Goal: Transaction & Acquisition: Book appointment/travel/reservation

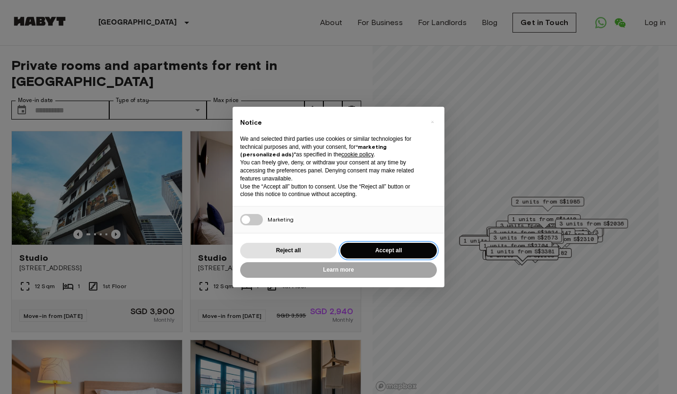
click at [387, 252] on button "Accept all" at bounding box center [388, 251] width 96 height 16
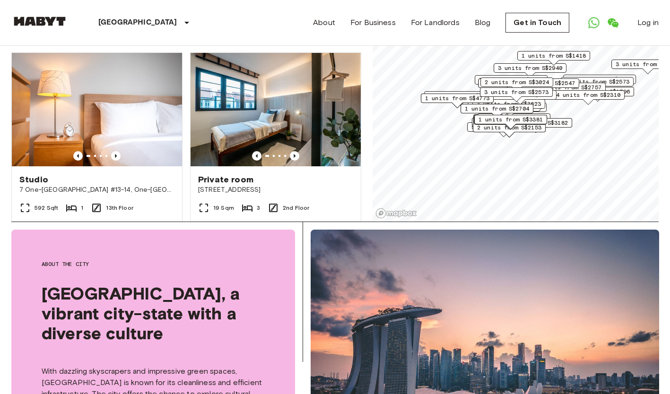
scroll to position [192, 0]
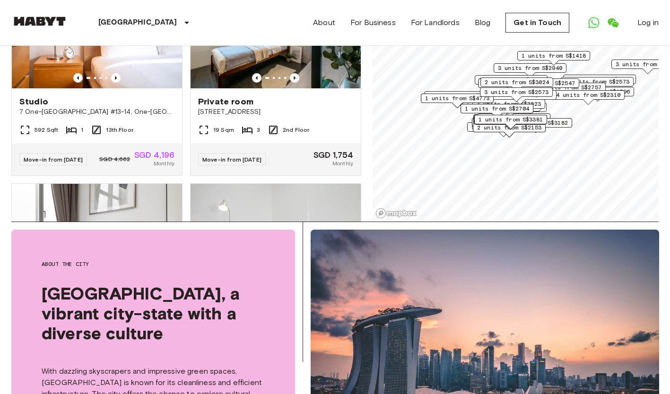
click at [362, 157] on div "Private rooms and apartments for rent in Singapore Move-in date ​ Move-in date …" at bounding box center [334, 47] width 647 height 349
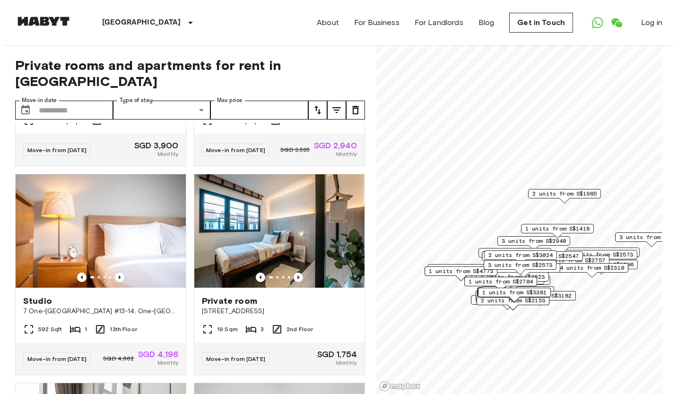
scroll to position [166, 0]
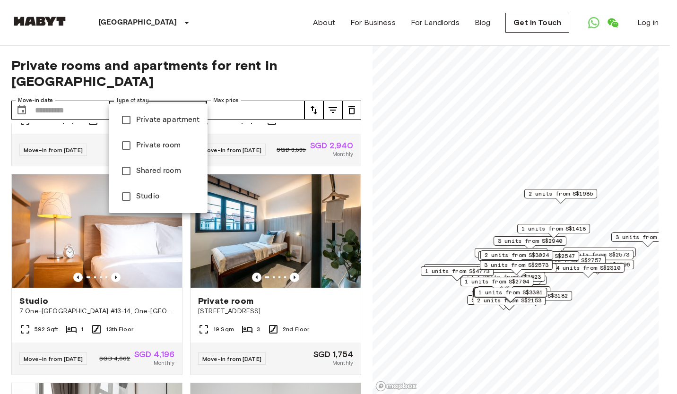
type input "**********"
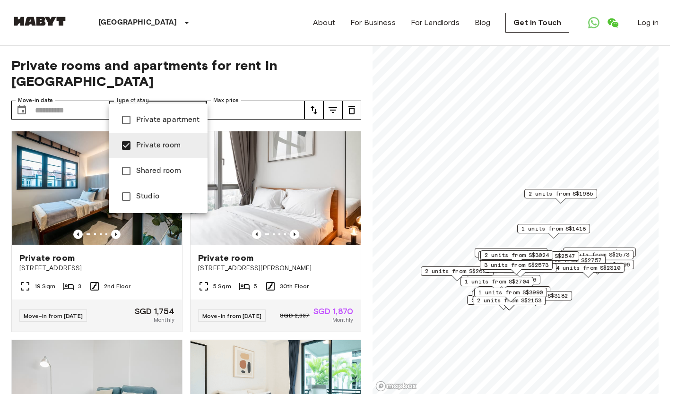
click at [317, 242] on div at bounding box center [338, 197] width 677 height 394
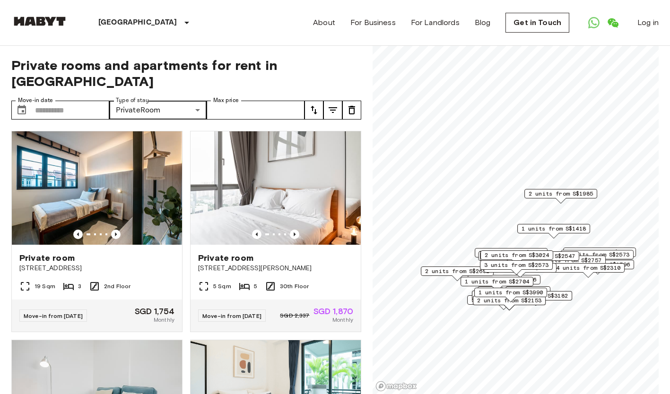
click at [314, 104] on icon "tune" at bounding box center [313, 109] width 11 height 11
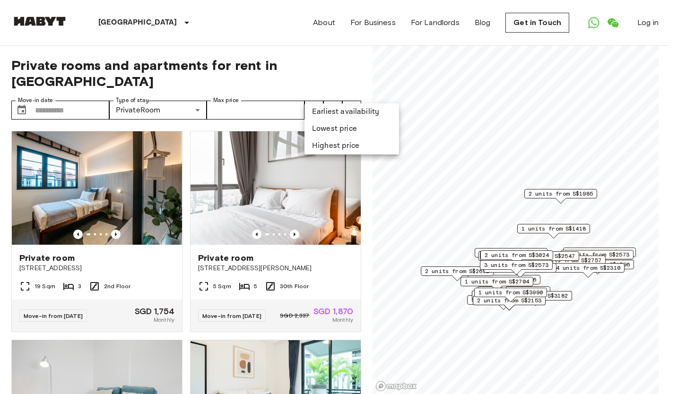
click at [332, 129] on li "Lowest price" at bounding box center [351, 129] width 95 height 17
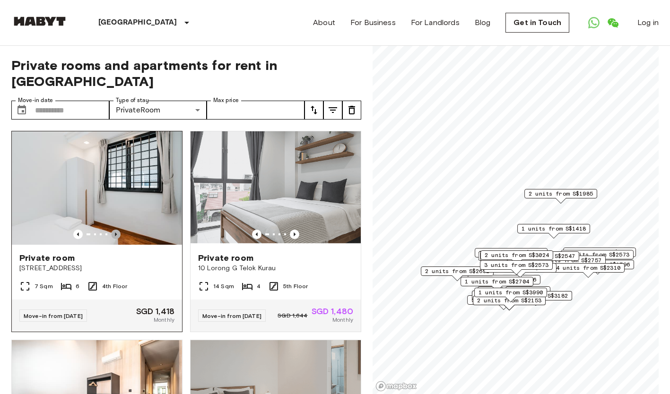
click at [115, 233] on icon "Previous image" at bounding box center [116, 235] width 2 height 4
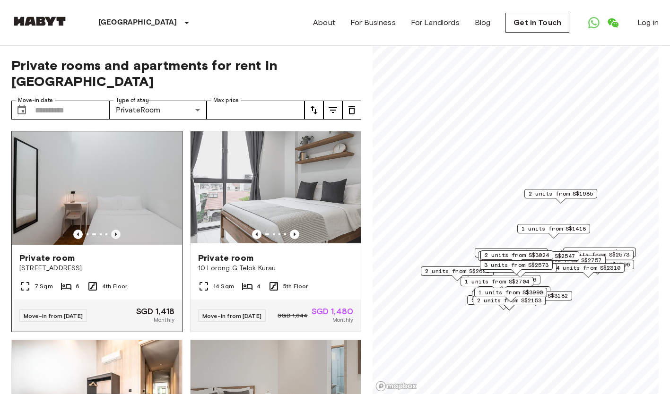
click at [115, 233] on icon "Previous image" at bounding box center [116, 235] width 2 height 4
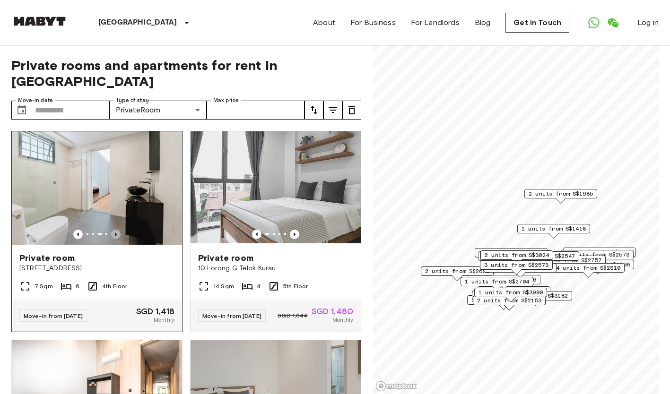
click at [115, 233] on icon "Previous image" at bounding box center [116, 235] width 2 height 4
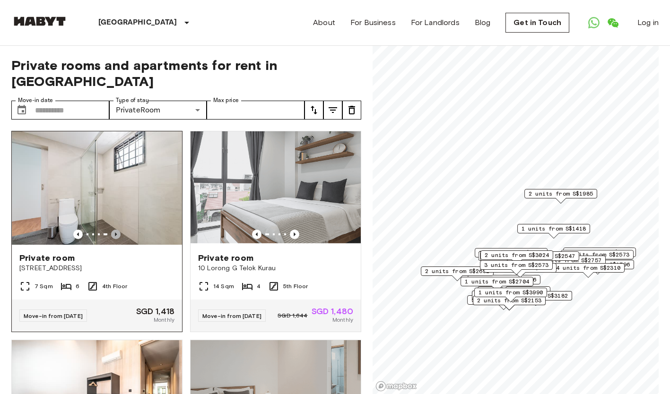
click at [112, 230] on icon "Previous image" at bounding box center [115, 234] width 9 height 9
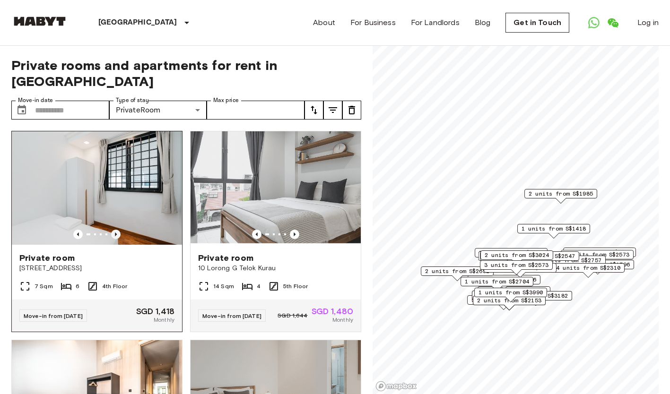
click at [112, 230] on icon "Previous image" at bounding box center [115, 234] width 9 height 9
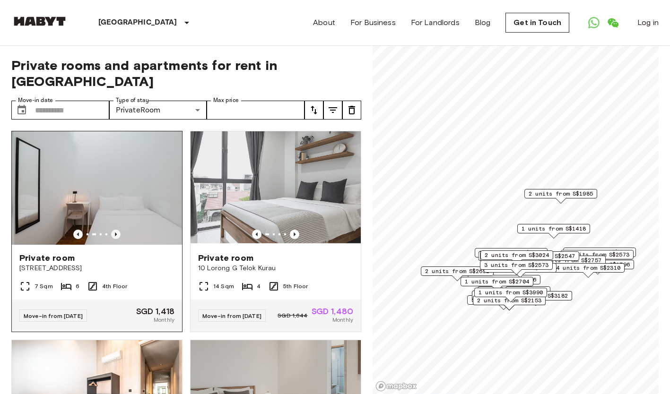
click at [111, 230] on icon "Previous image" at bounding box center [115, 234] width 9 height 9
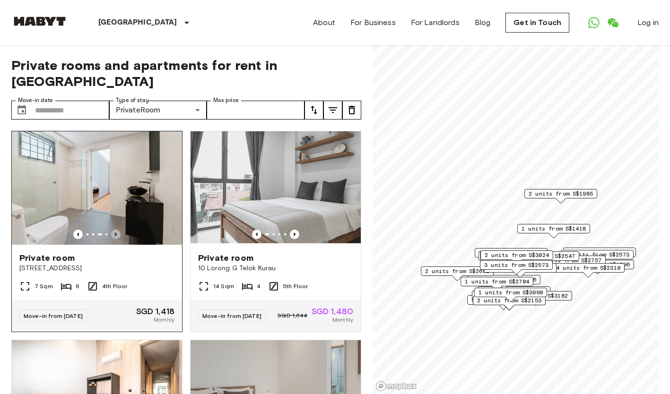
click at [111, 230] on icon "Previous image" at bounding box center [115, 234] width 9 height 9
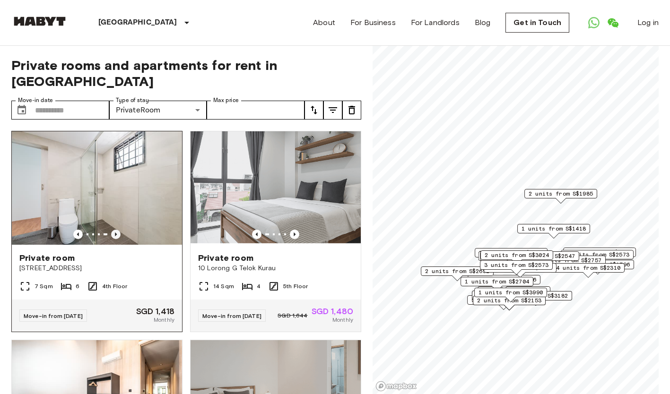
click at [111, 230] on icon "Previous image" at bounding box center [115, 234] width 9 height 9
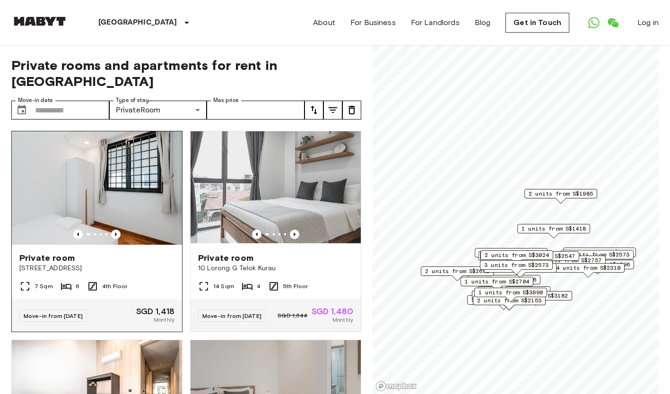
click at [72, 252] on span "Private room" at bounding box center [46, 257] width 55 height 11
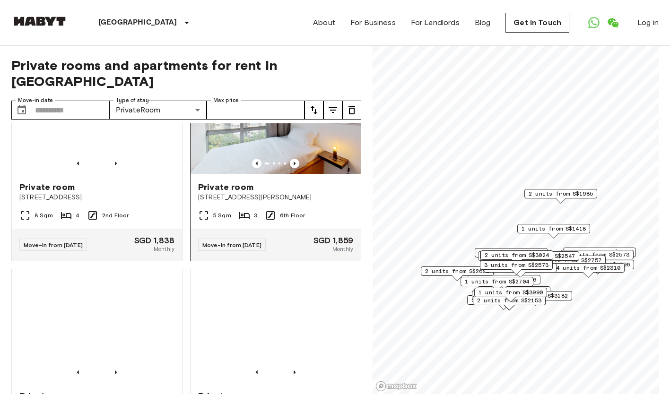
scroll to position [1524, 0]
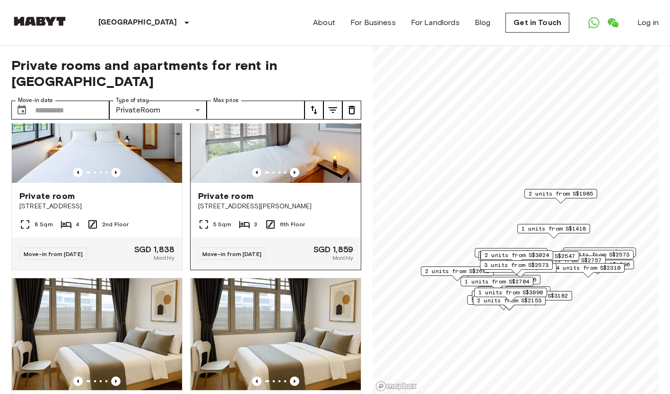
click at [266, 156] on img at bounding box center [275, 125] width 170 height 113
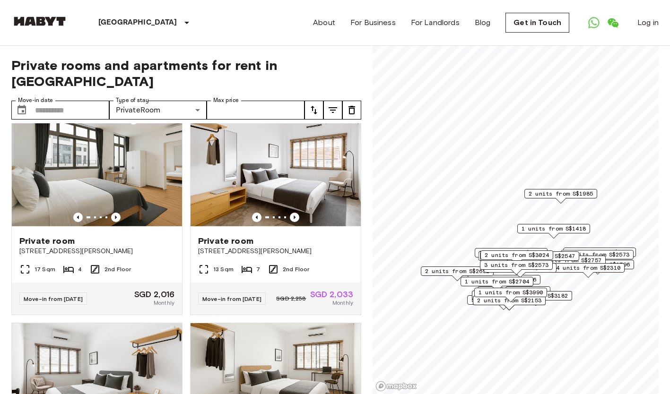
scroll to position [2737, 0]
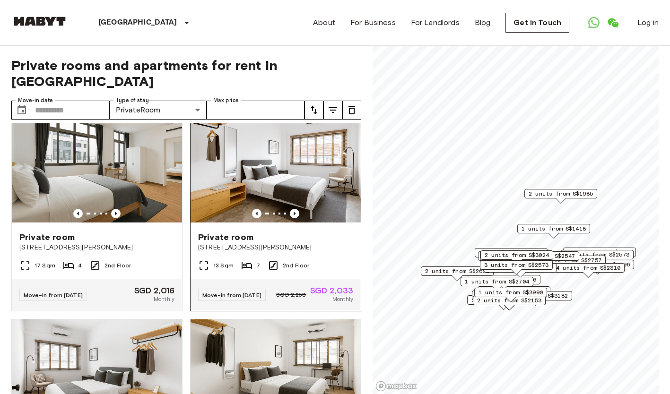
click at [299, 243] on div "Private room" at bounding box center [275, 237] width 155 height 11
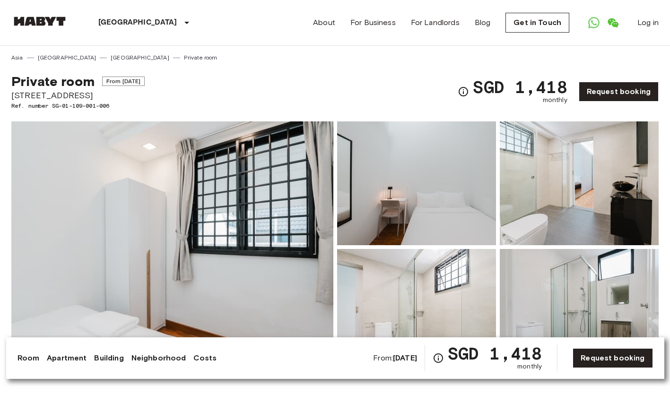
drag, startPoint x: 13, startPoint y: 95, endPoint x: 121, endPoint y: 95, distance: 108.7
click at [121, 95] on span "25 Woodleigh close #04-09 Singapore 357920" at bounding box center [77, 95] width 133 height 12
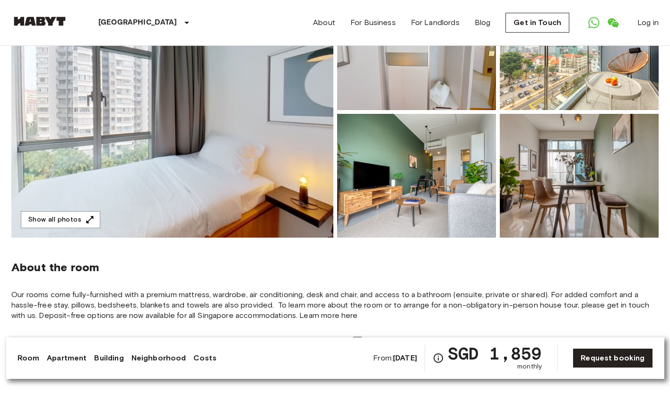
scroll to position [180, 0]
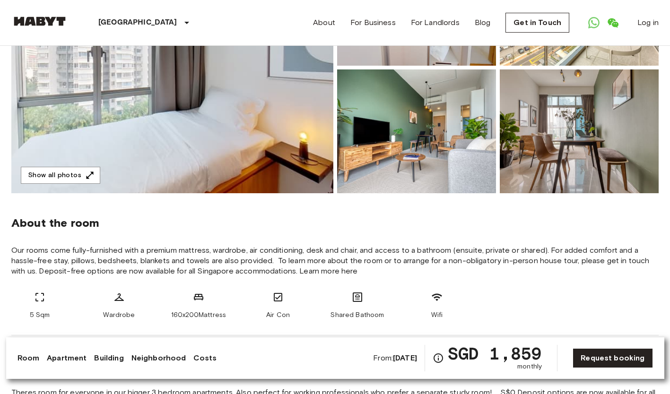
click at [246, 102] on img at bounding box center [172, 67] width 322 height 251
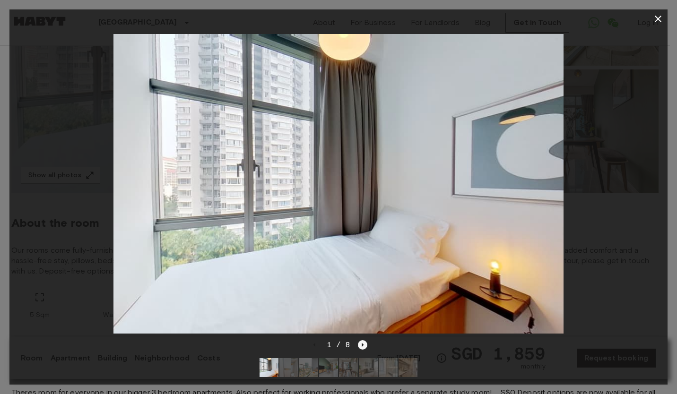
click at [363, 340] on icon "Next image" at bounding box center [362, 344] width 9 height 9
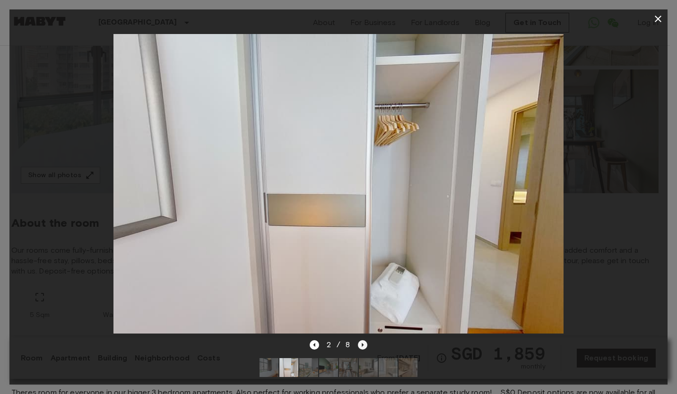
click at [363, 340] on icon "Next image" at bounding box center [362, 344] width 9 height 9
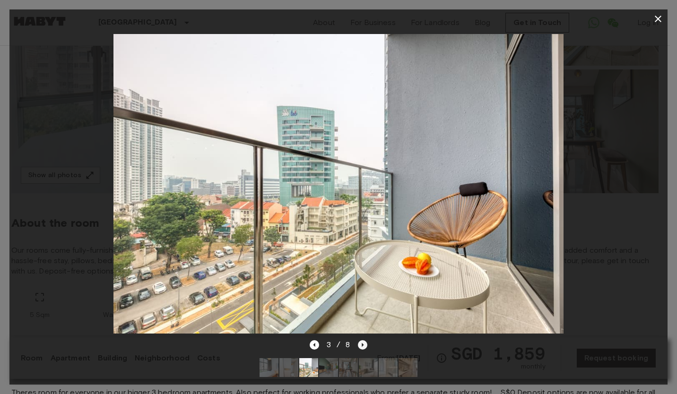
click at [363, 343] on icon "Next image" at bounding box center [363, 345] width 2 height 4
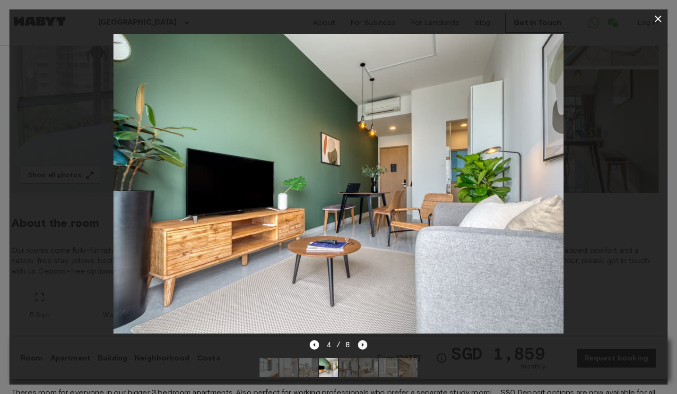
click at [363, 343] on icon "Next image" at bounding box center [363, 345] width 2 height 4
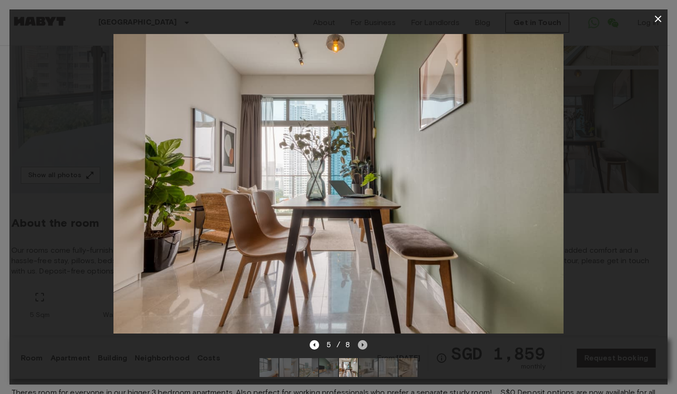
click at [363, 343] on icon "Next image" at bounding box center [363, 345] width 2 height 4
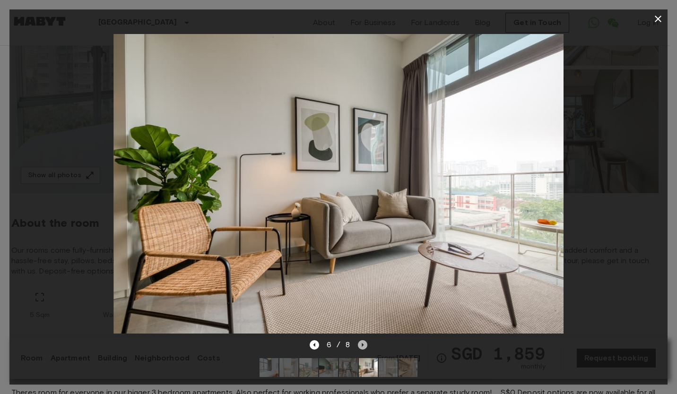
click at [363, 343] on icon "Next image" at bounding box center [363, 345] width 2 height 4
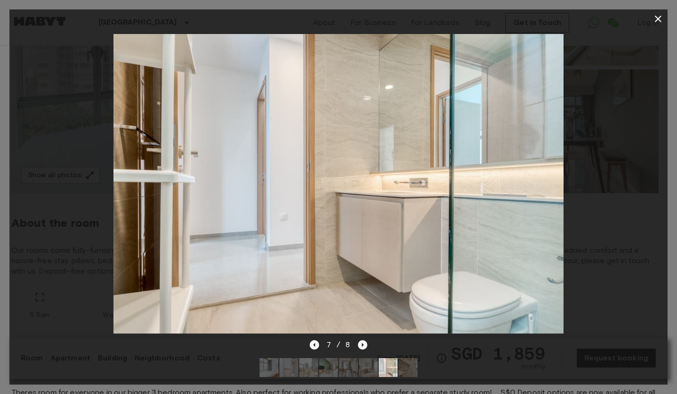
click at [363, 343] on icon "Next image" at bounding box center [363, 345] width 2 height 4
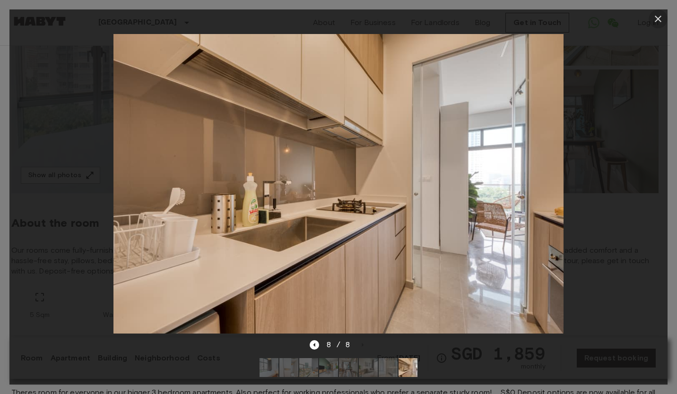
click at [660, 18] on icon "button" at bounding box center [657, 18] width 11 height 11
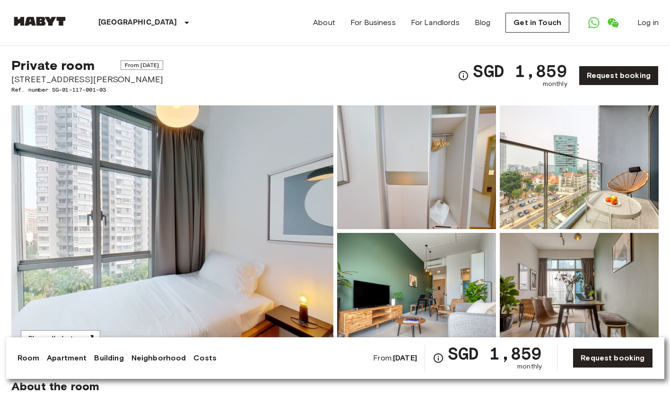
scroll to position [0, 0]
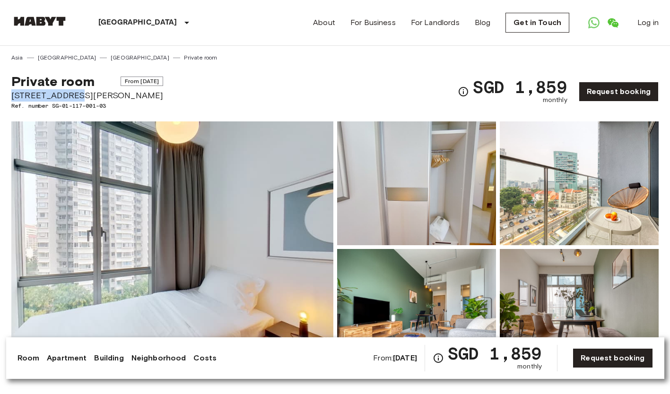
drag, startPoint x: 12, startPoint y: 93, endPoint x: 74, endPoint y: 94, distance: 61.9
click at [74, 94] on span "10 Beatty Road" at bounding box center [87, 95] width 152 height 12
copy span "10 Beatty Road"
